Goal: Task Accomplishment & Management: Use online tool/utility

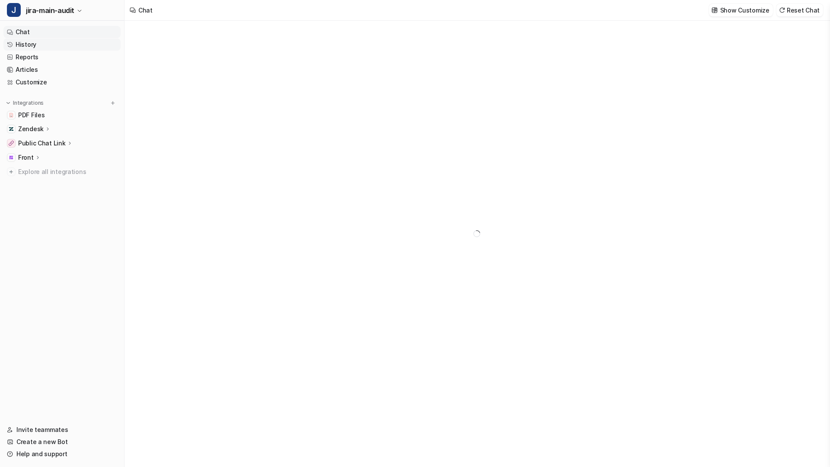
type textarea "**********"
click at [64, 13] on span "jira-main-audit" at bounding box center [50, 10] width 48 height 12
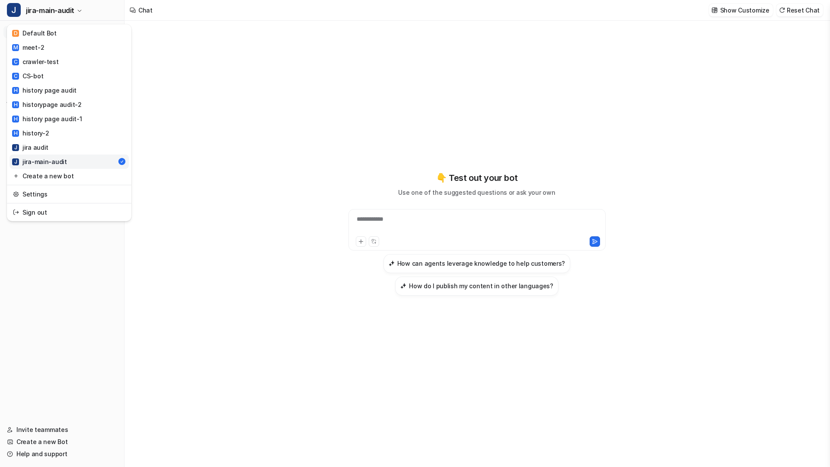
click at [188, 192] on div "**********" at bounding box center [415, 233] width 830 height 467
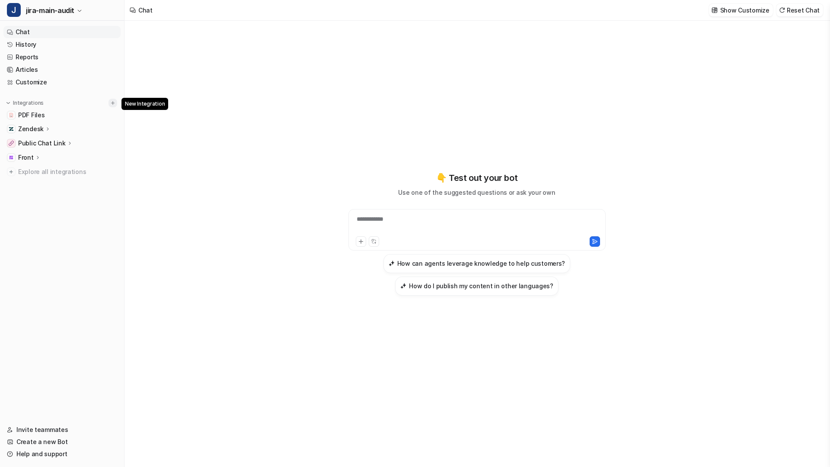
click at [112, 102] on img at bounding box center [113, 103] width 6 height 6
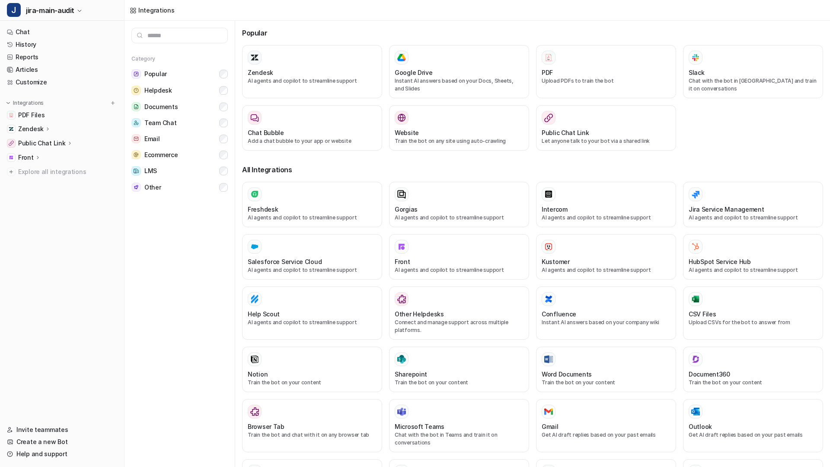
click at [243, 168] on h3 "All Integrations" at bounding box center [532, 169] width 581 height 10
click at [265, 79] on p "AI agents and copilot to streamline support" at bounding box center [312, 81] width 129 height 8
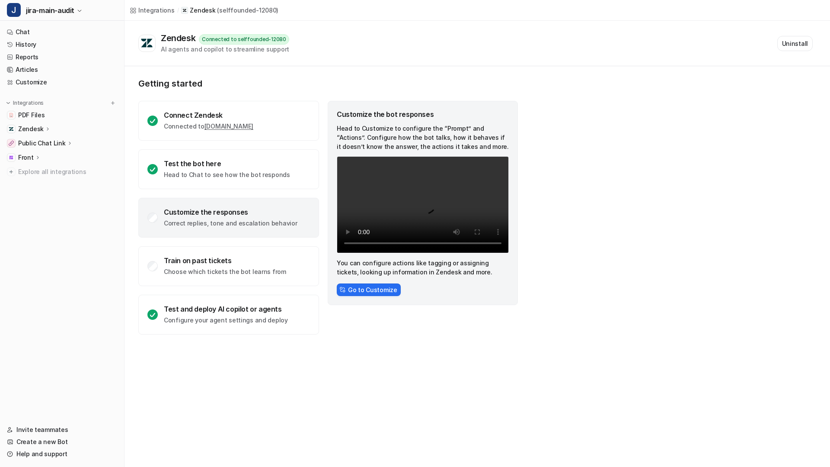
click at [48, 128] on icon at bounding box center [48, 128] width 6 height 6
click at [38, 153] on p "Sources" at bounding box center [37, 154] width 24 height 9
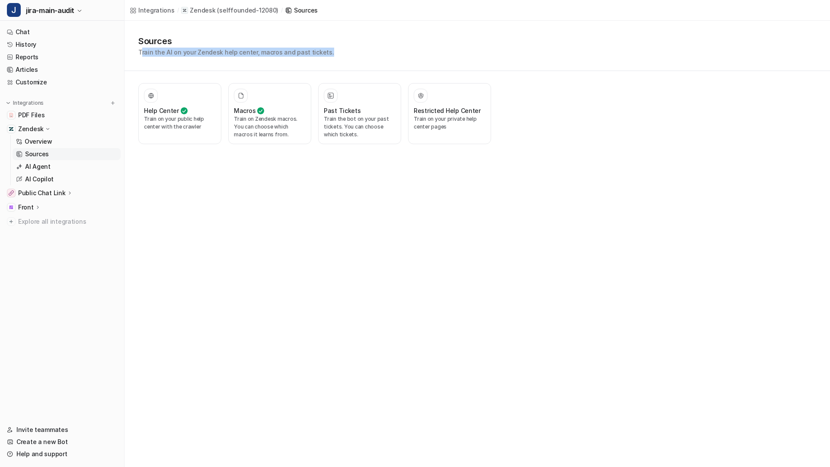
drag, startPoint x: 141, startPoint y: 53, endPoint x: 384, endPoint y: 67, distance: 243.4
click at [384, 66] on div "Sources Train the AI on your Zendesk help center, macros and past tickets." at bounding box center [478, 46] width 706 height 50
click at [178, 58] on div "Sources Train the AI on your Zendesk help center, macros and past tickets." at bounding box center [478, 46] width 706 height 50
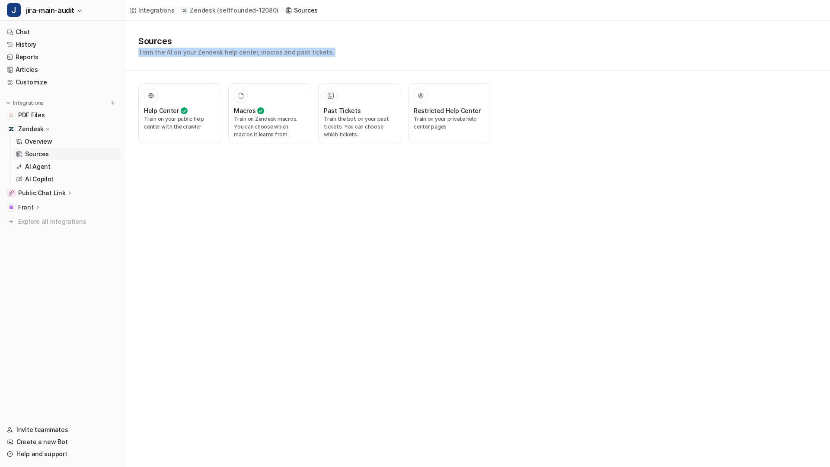
click at [145, 52] on p "Train the AI on your Zendesk help center, macros and past tickets." at bounding box center [236, 52] width 196 height 9
drag, startPoint x: 145, startPoint y: 52, endPoint x: 344, endPoint y: 62, distance: 198.7
click at [344, 62] on div "Sources Train the AI on your Zendesk help center, macros and past tickets." at bounding box center [478, 46] width 706 height 50
